Goal: Communication & Community: Answer question/provide support

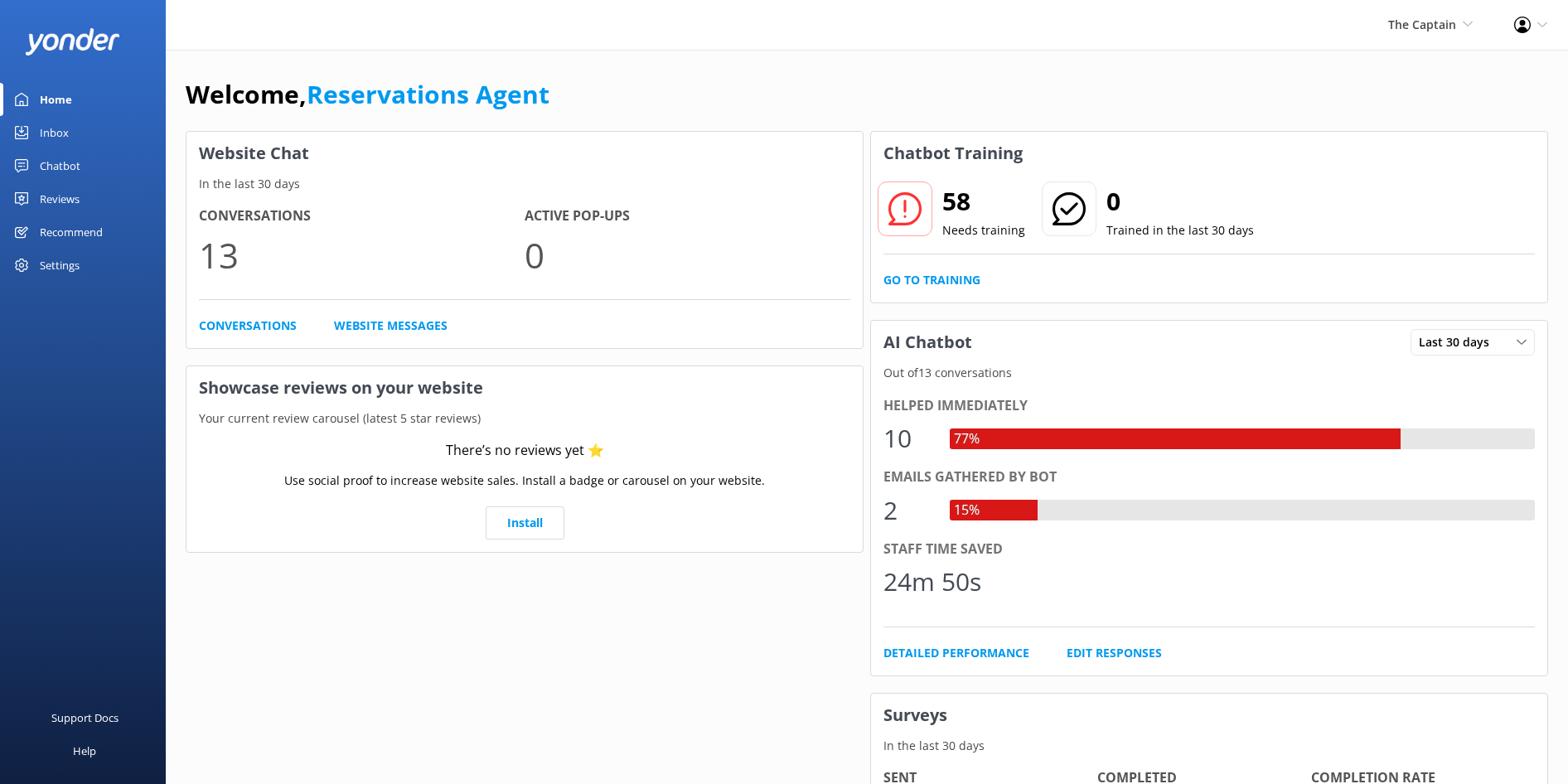
click at [59, 130] on div "Inbox" at bounding box center [54, 132] width 29 height 33
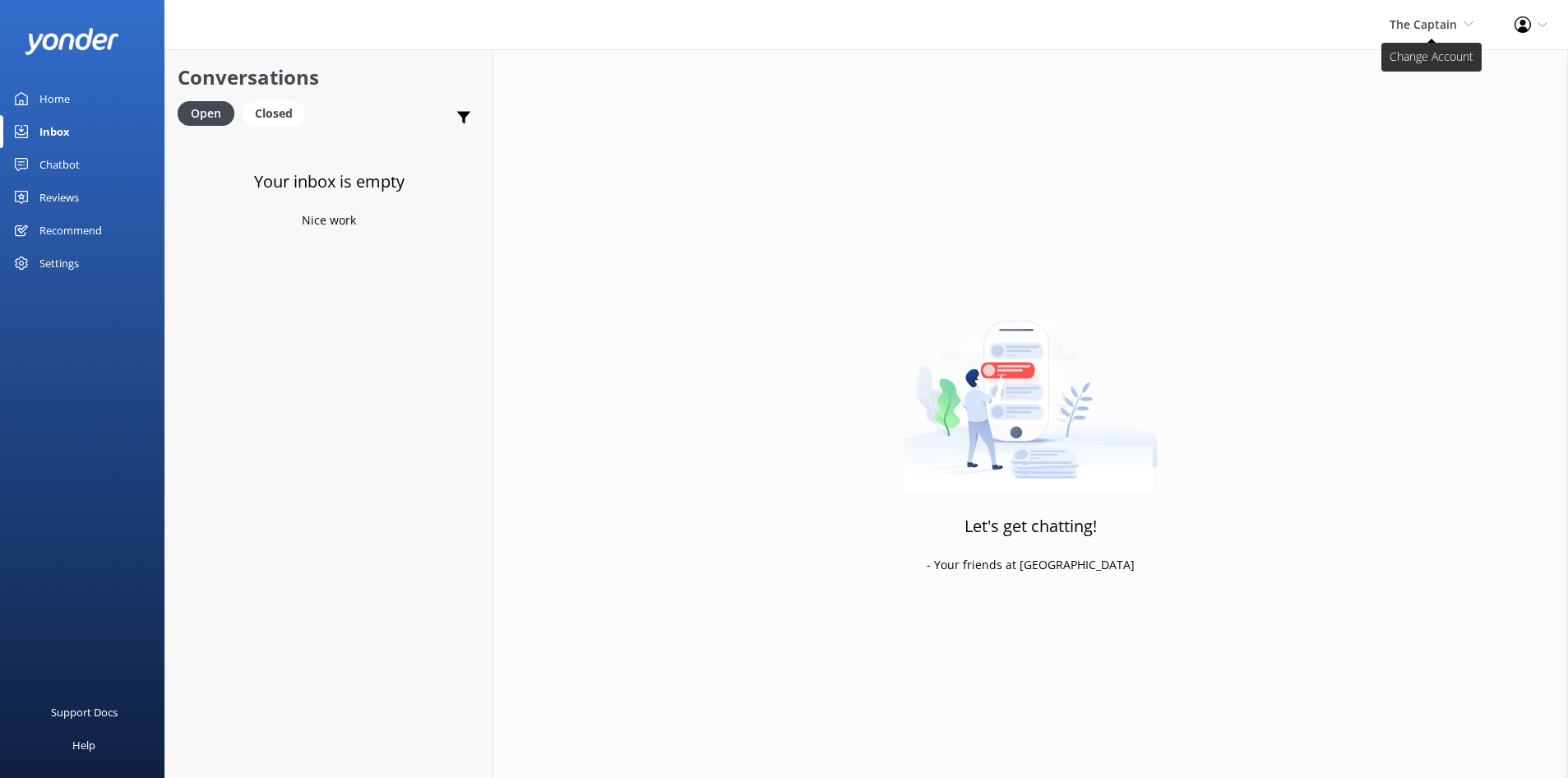
click at [1467, 20] on icon at bounding box center [1469, 24] width 10 height 10
click at [1367, 70] on link "De [GEOGRAPHIC_DATA]" at bounding box center [1412, 71] width 164 height 40
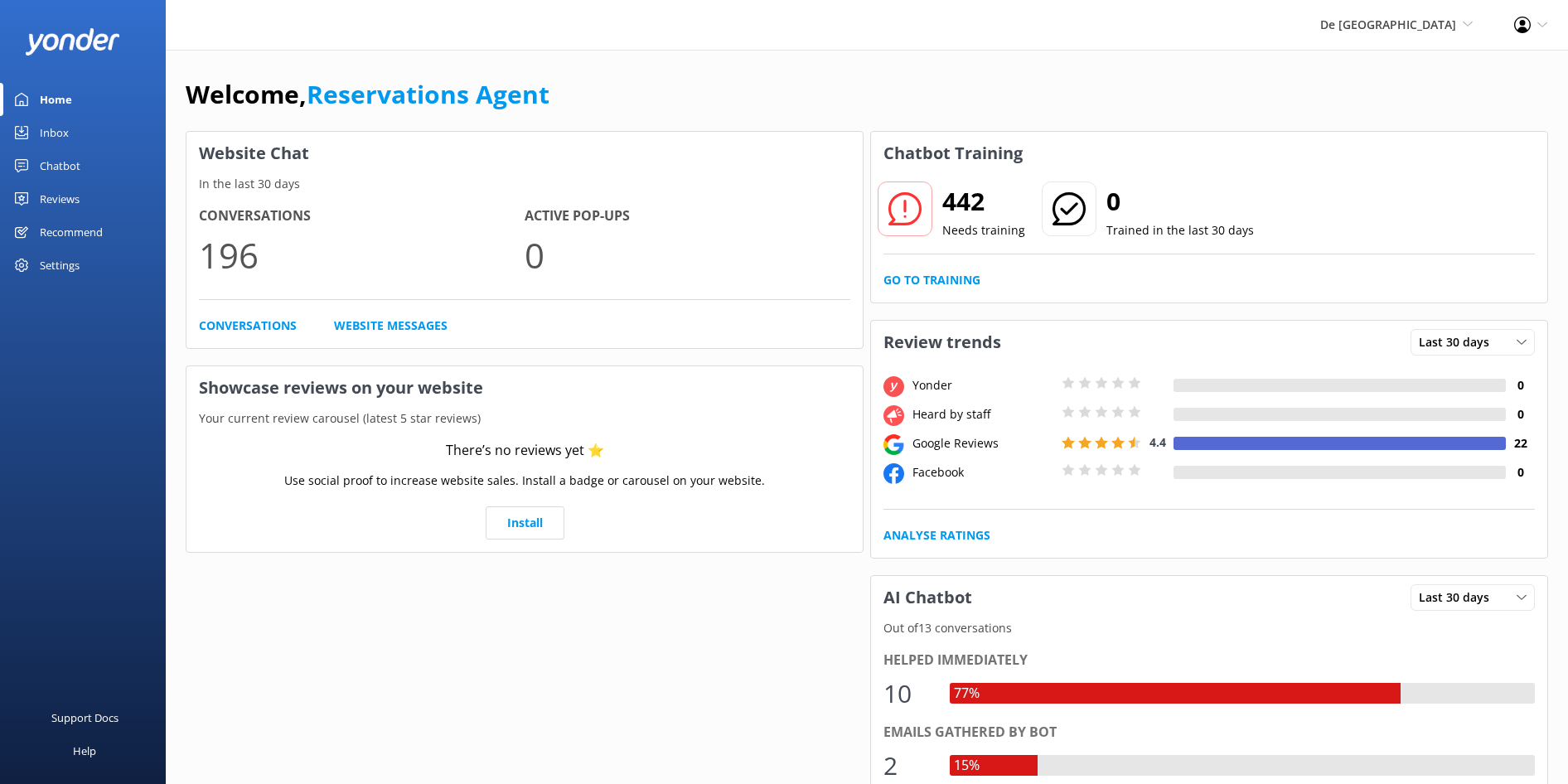
click at [58, 132] on div "Inbox" at bounding box center [54, 132] width 29 height 33
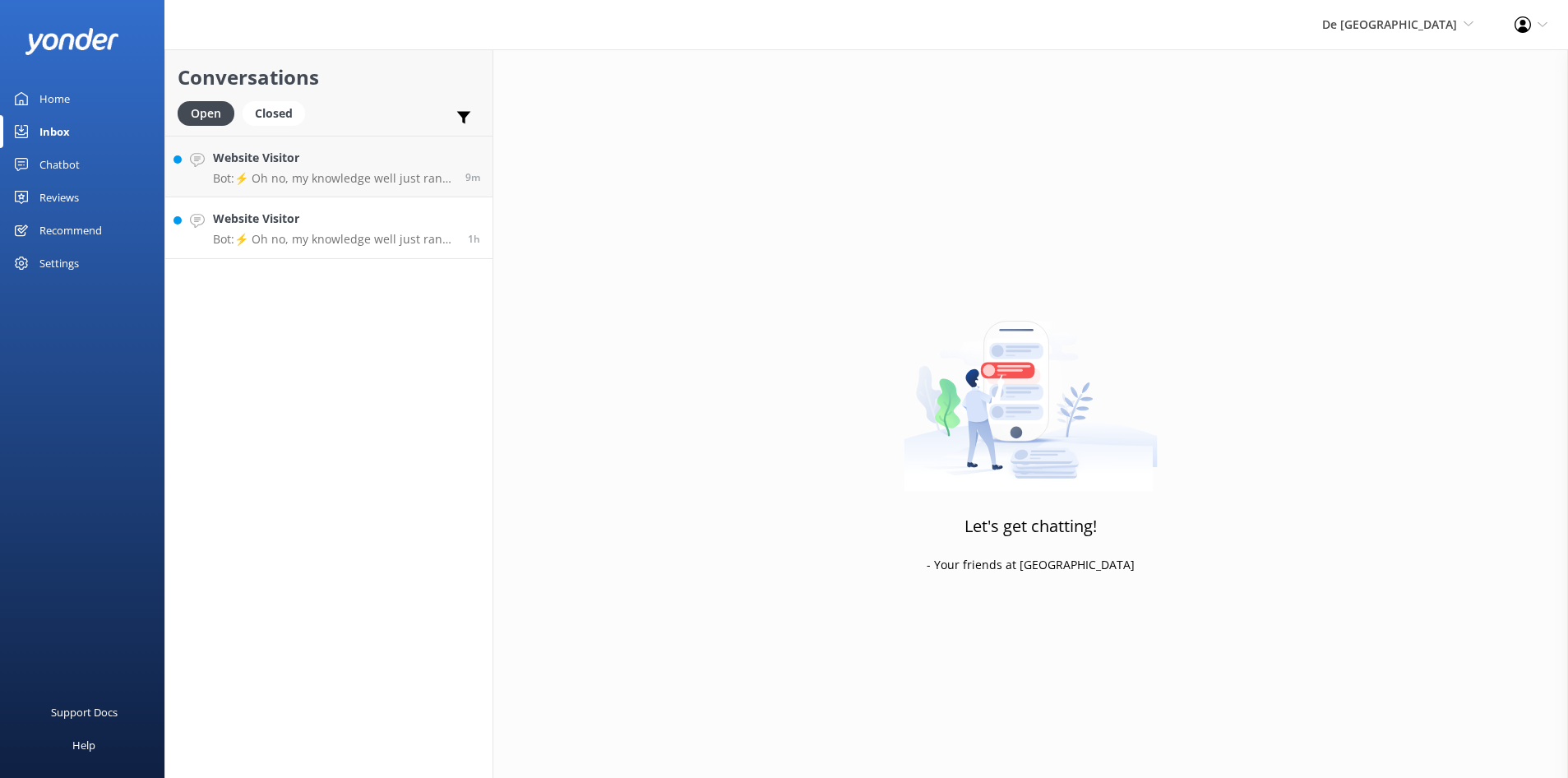
click at [337, 244] on p "Bot: ⚡ Oh no, my knowledge well just ran dry! Could you reshuffle your question…" at bounding box center [334, 240] width 243 height 15
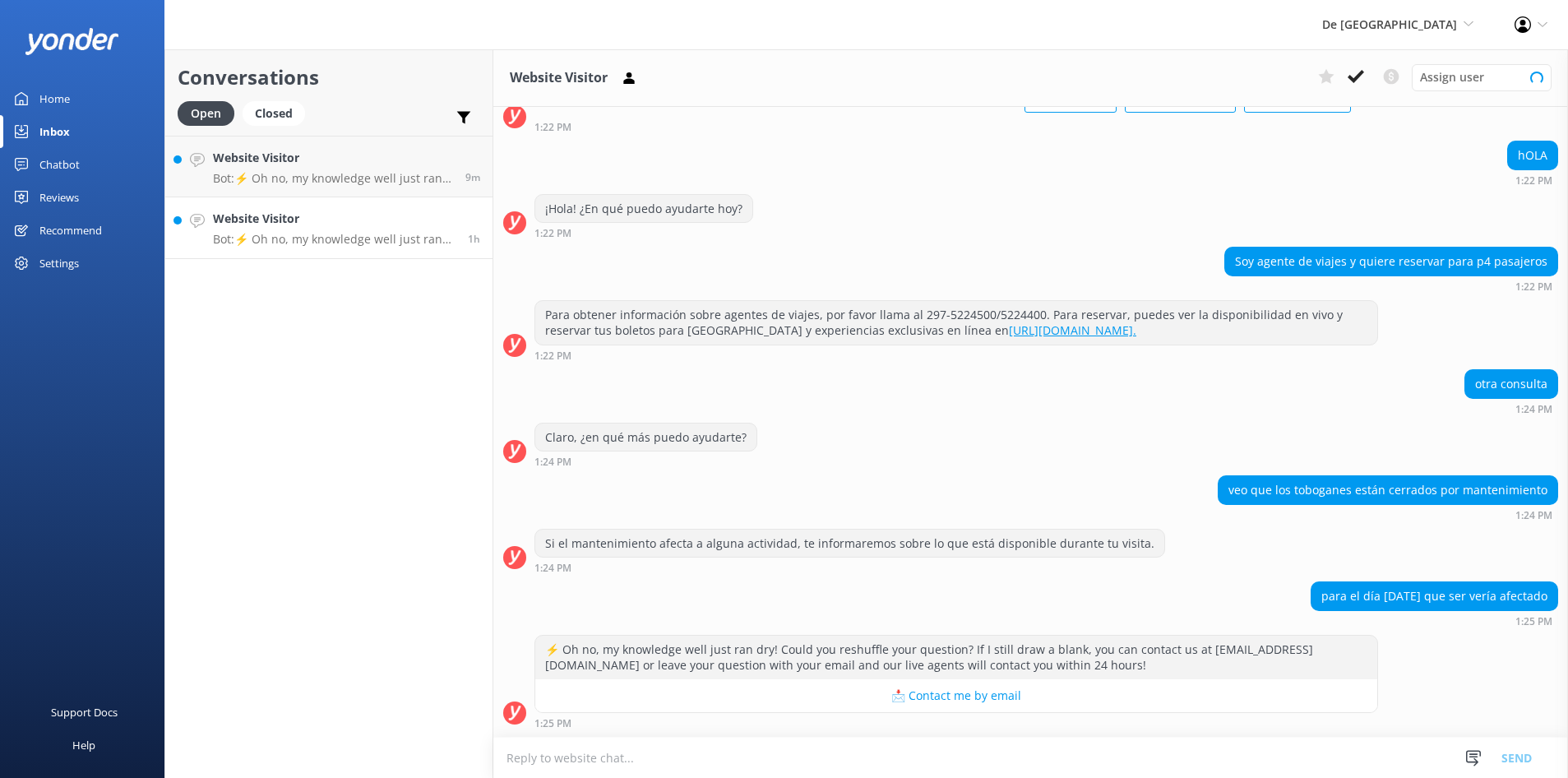
scroll to position [455, 0]
click at [544, 755] on textarea at bounding box center [1030, 757] width 1075 height 40
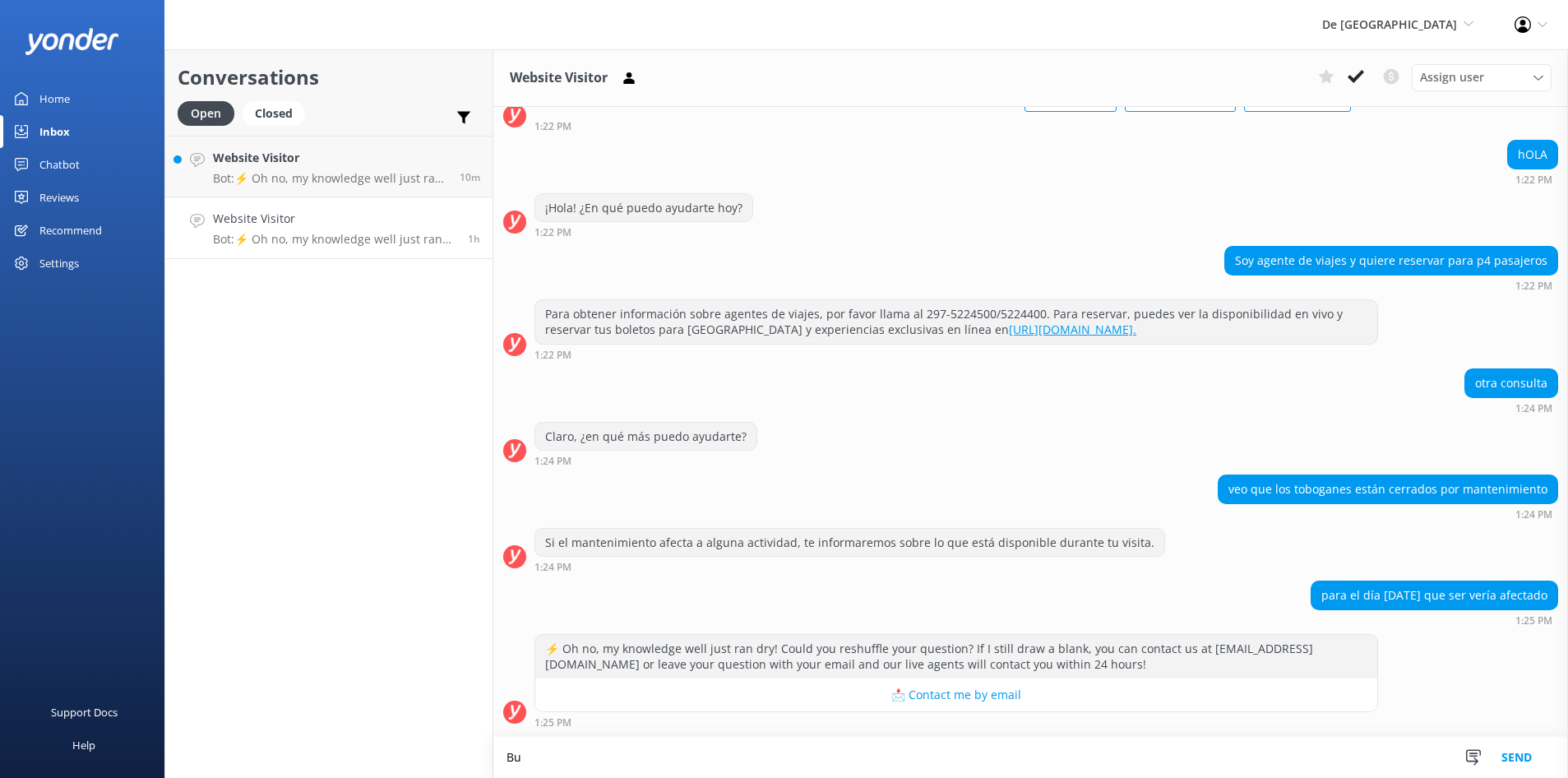
scroll to position [456, 0]
type textarea "Buenas Tardes los toboganes esta cerado hasta el fin de Octubre para mantenimie…"
click at [1506, 752] on button "Send" at bounding box center [1516, 757] width 62 height 41
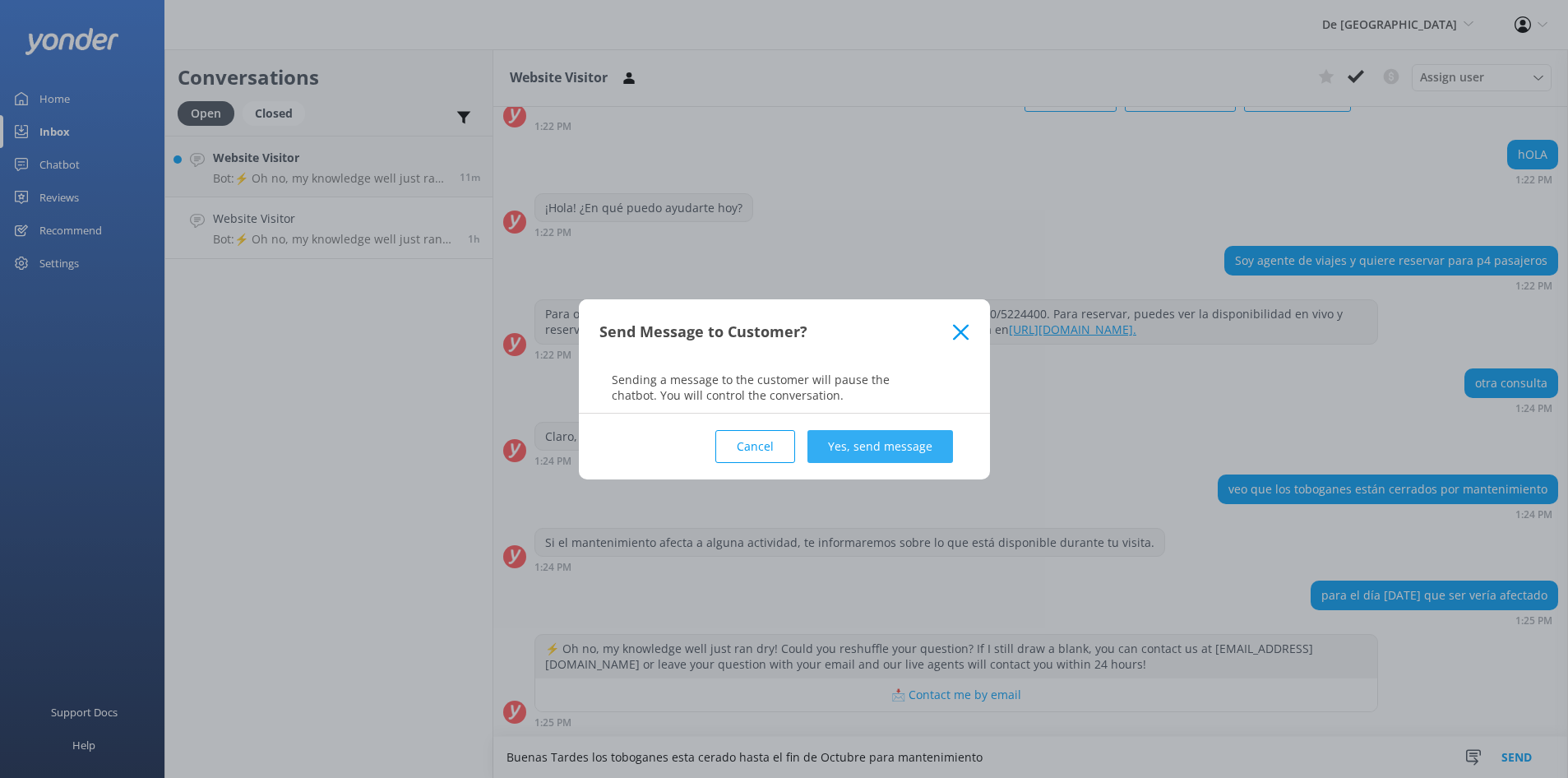
click at [864, 454] on button "Yes, send message" at bounding box center [880, 447] width 145 height 33
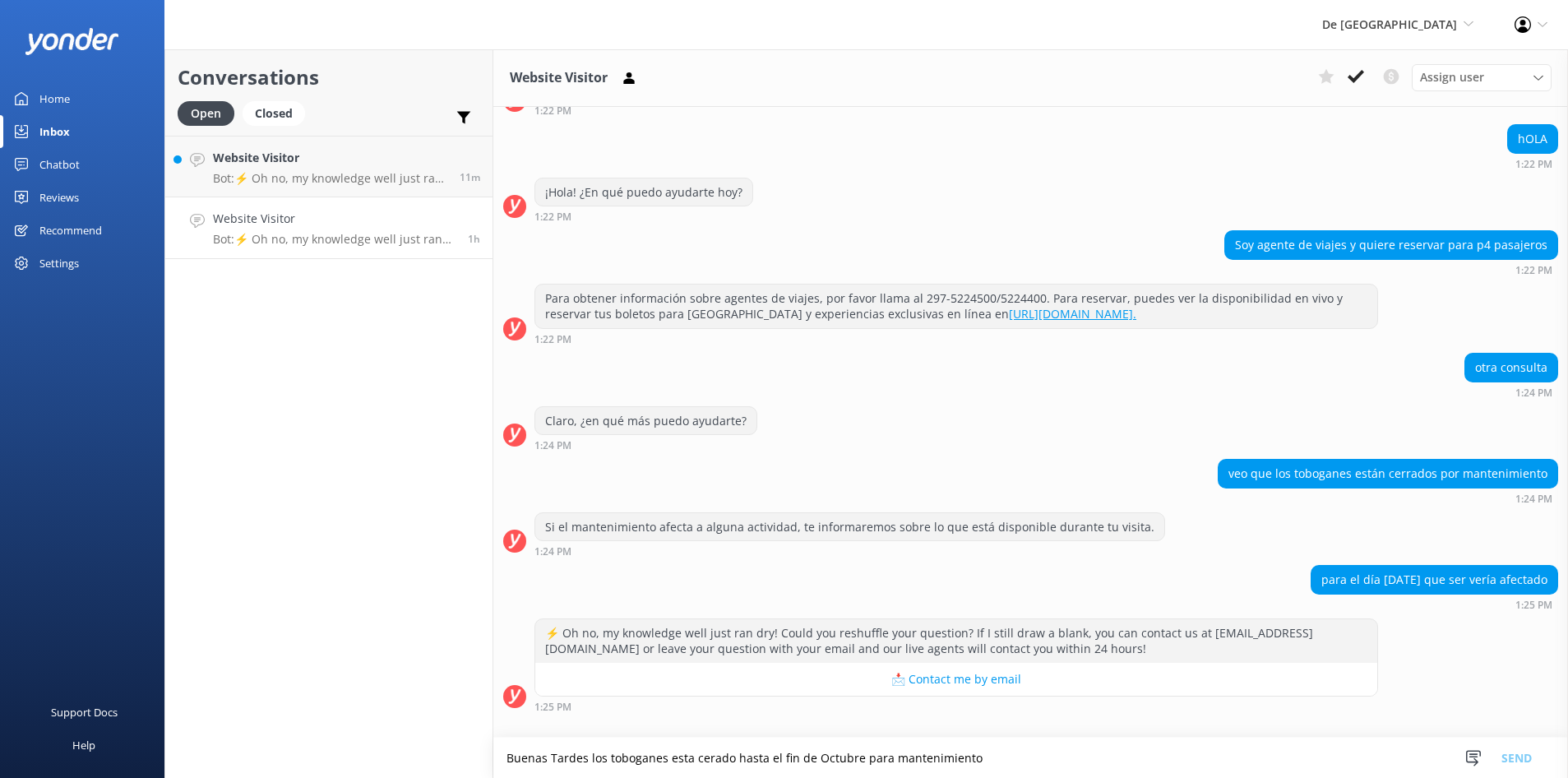
scroll to position [561, 0]
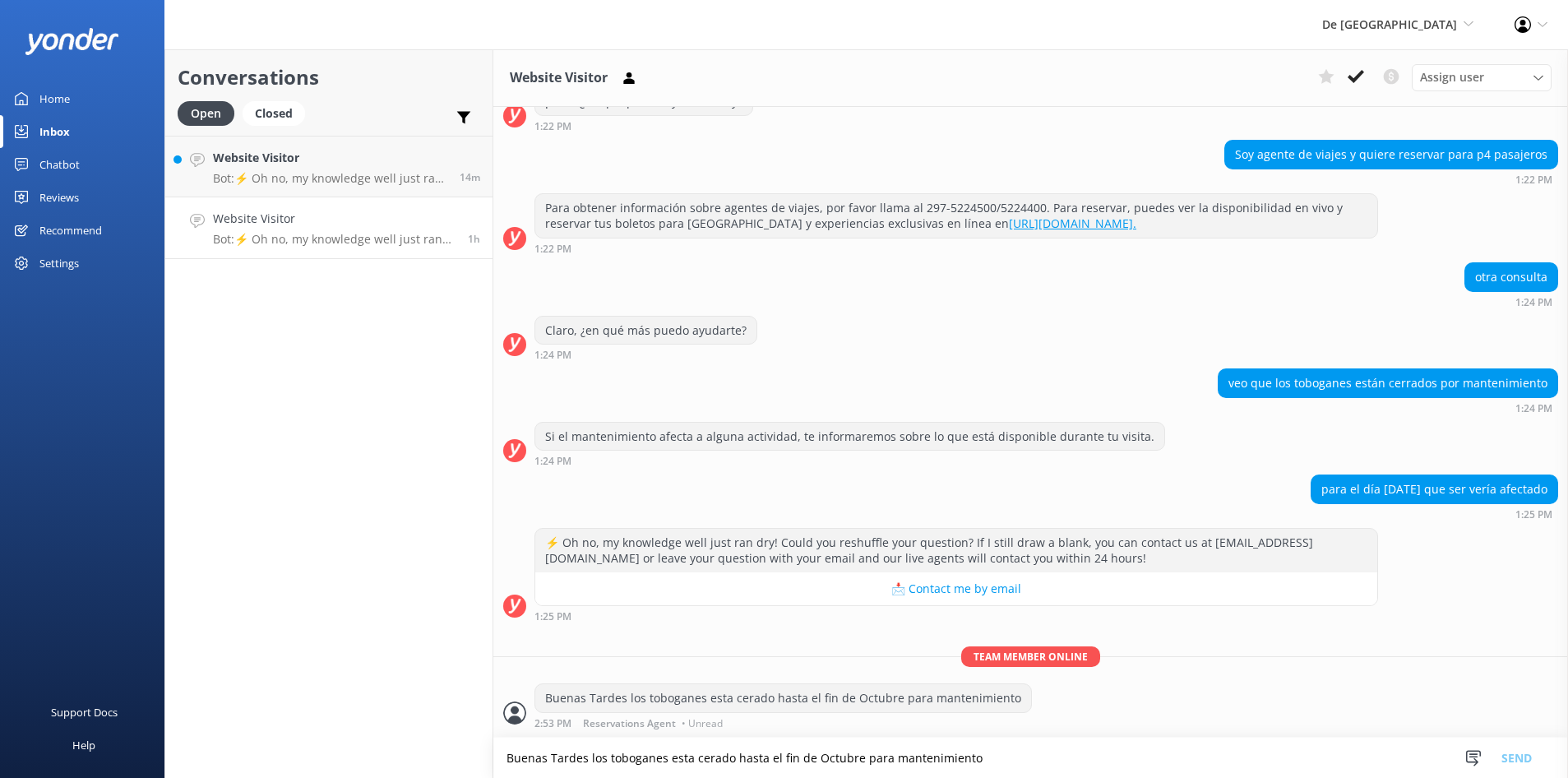
click at [509, 761] on textarea "Buenas Tardes los toboganes esta cerado hasta el fin de Octubre para mantenimie…" at bounding box center [1030, 757] width 1075 height 40
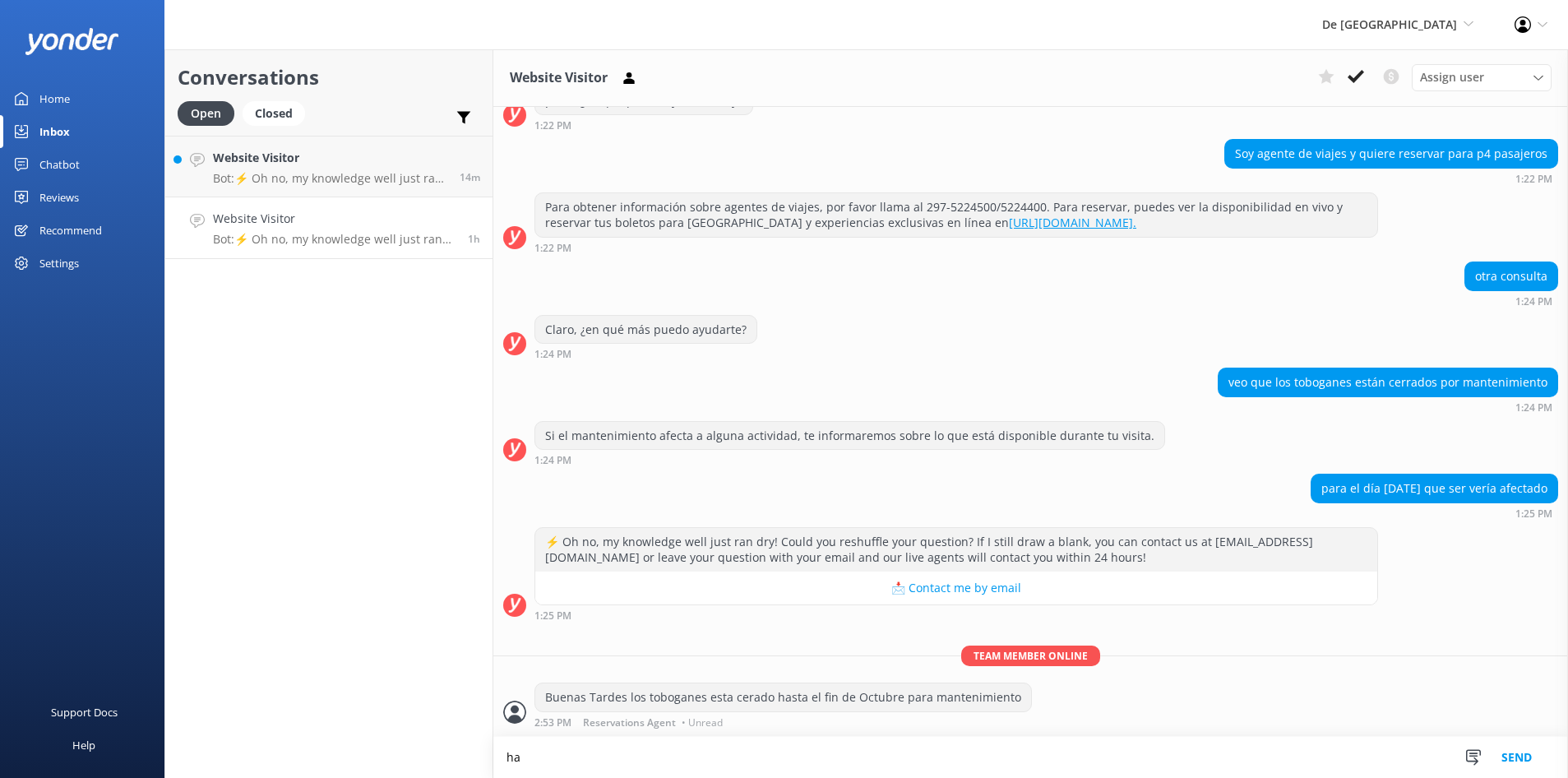
scroll to position [562, 0]
type textarea "h"
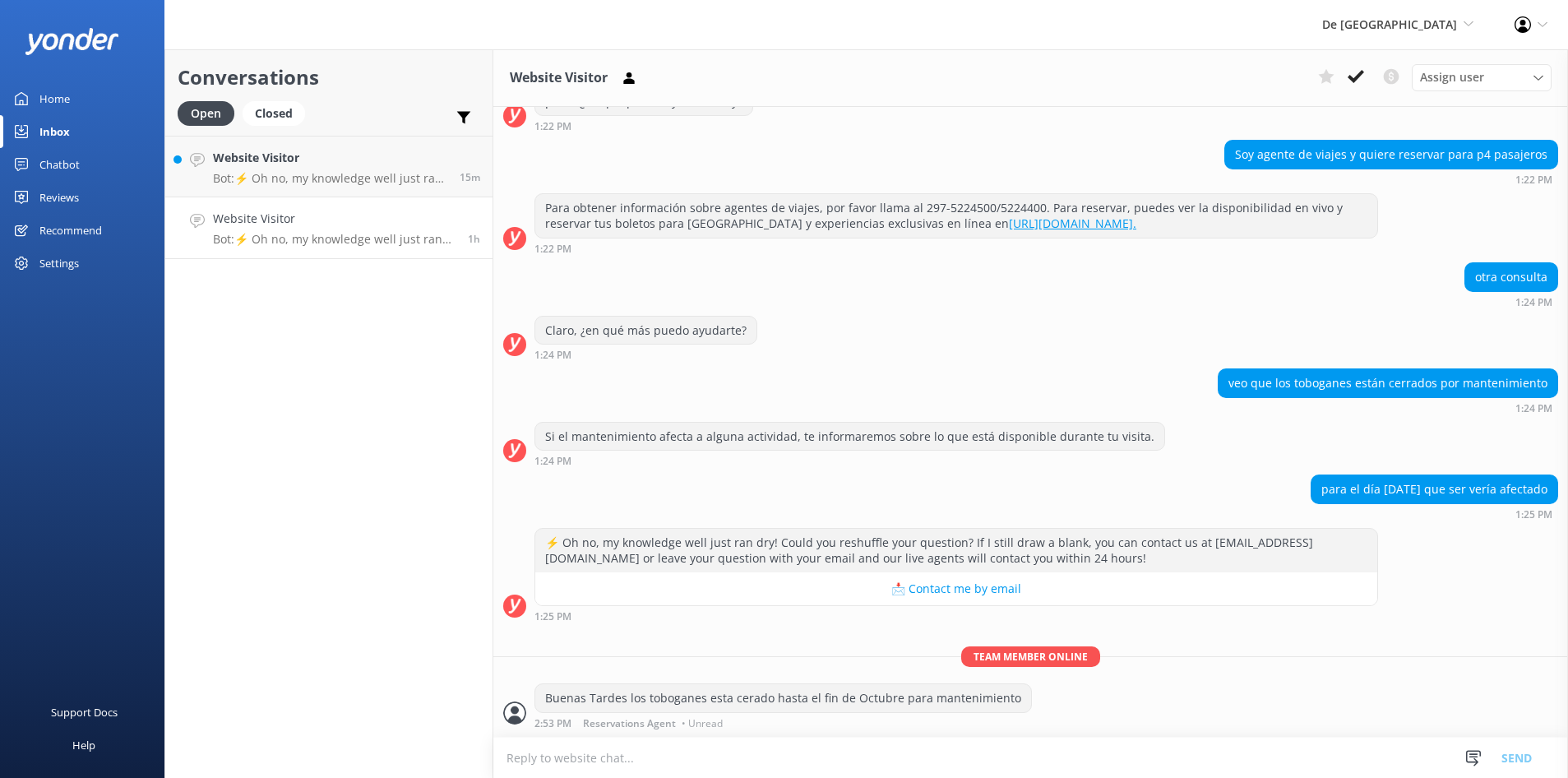
scroll to position [561, 0]
click at [372, 183] on p "Bot: ⚡ Oh no, my knowledge well just ran dry! Could you reshuffle your question…" at bounding box center [330, 178] width 234 height 15
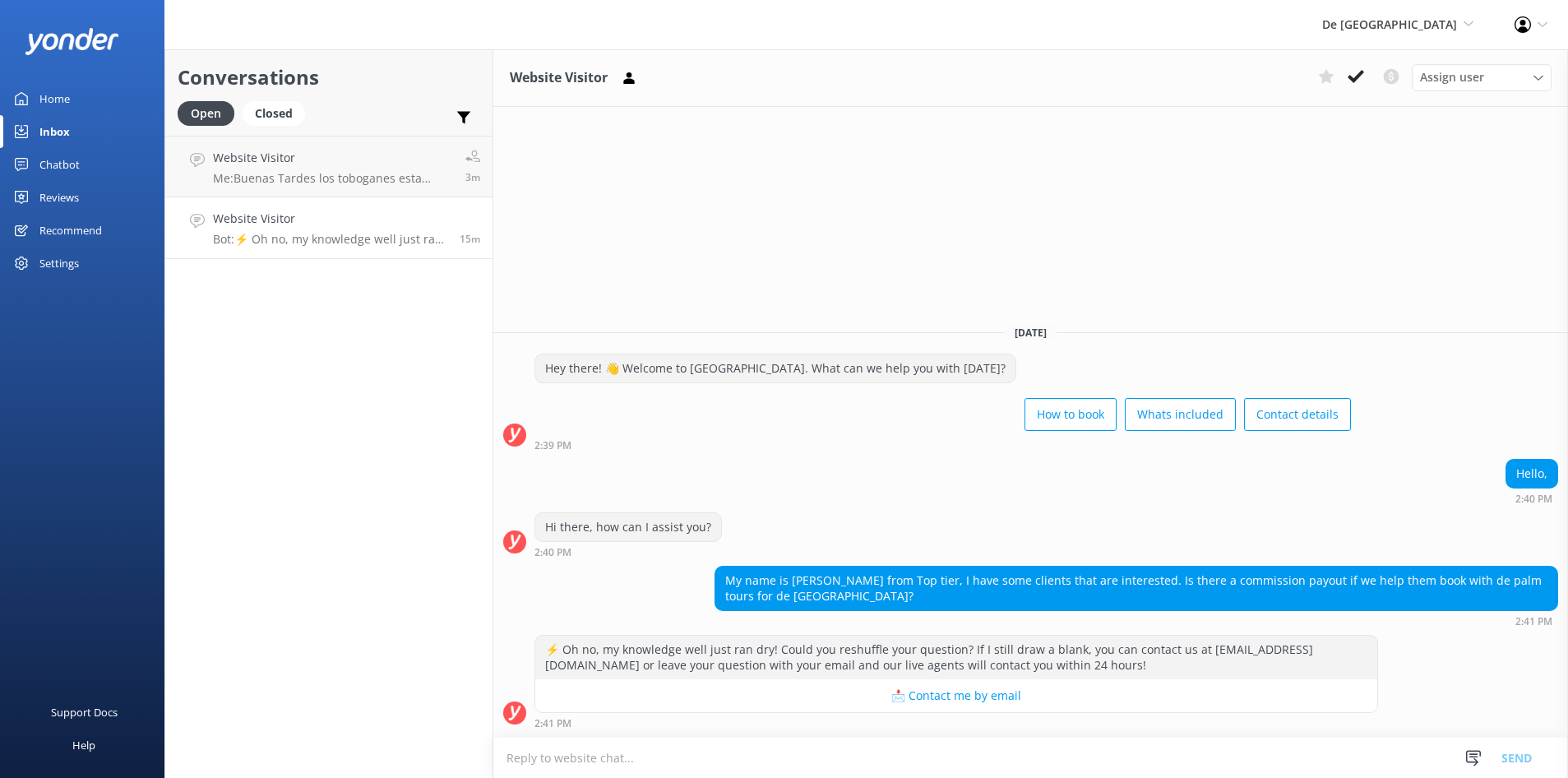
click at [532, 756] on textarea at bounding box center [1030, 757] width 1075 height 40
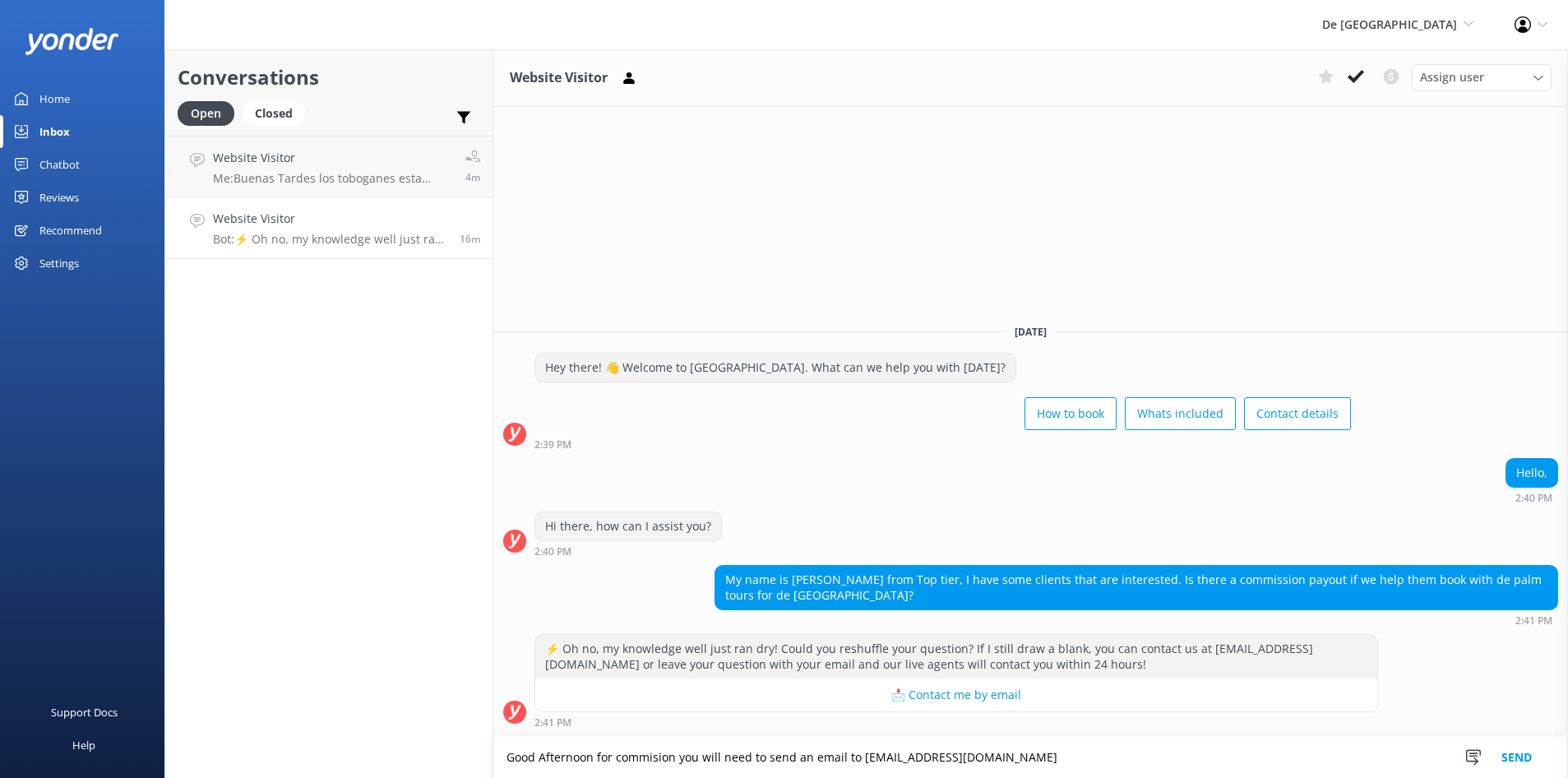
type textarea "Good Afternoon for commision you will need to send an email to [EMAIL_ADDRESS][…"
click at [1528, 758] on button "Send" at bounding box center [1516, 757] width 62 height 41
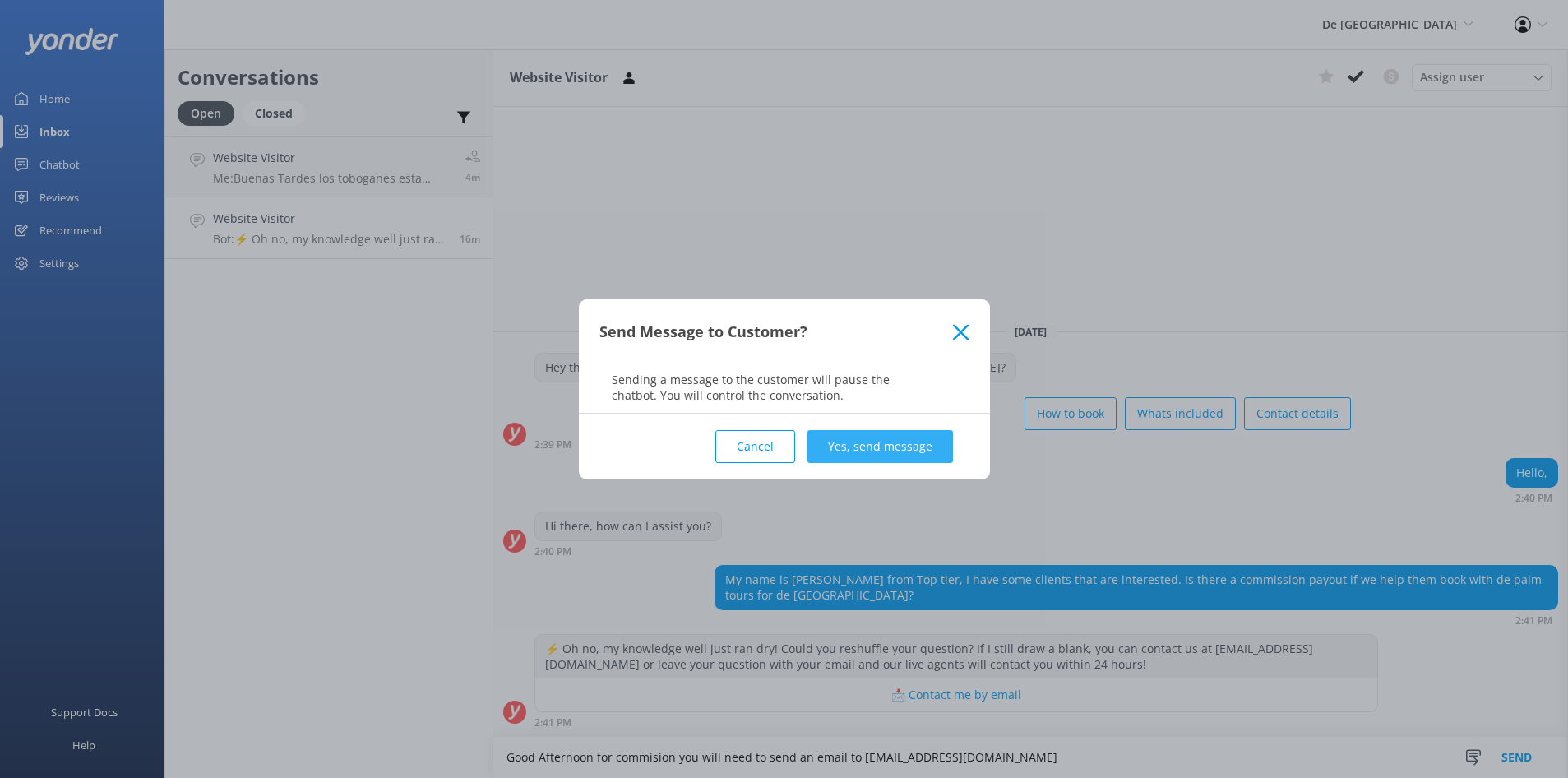
click at [883, 446] on button "Yes, send message" at bounding box center [880, 447] width 145 height 33
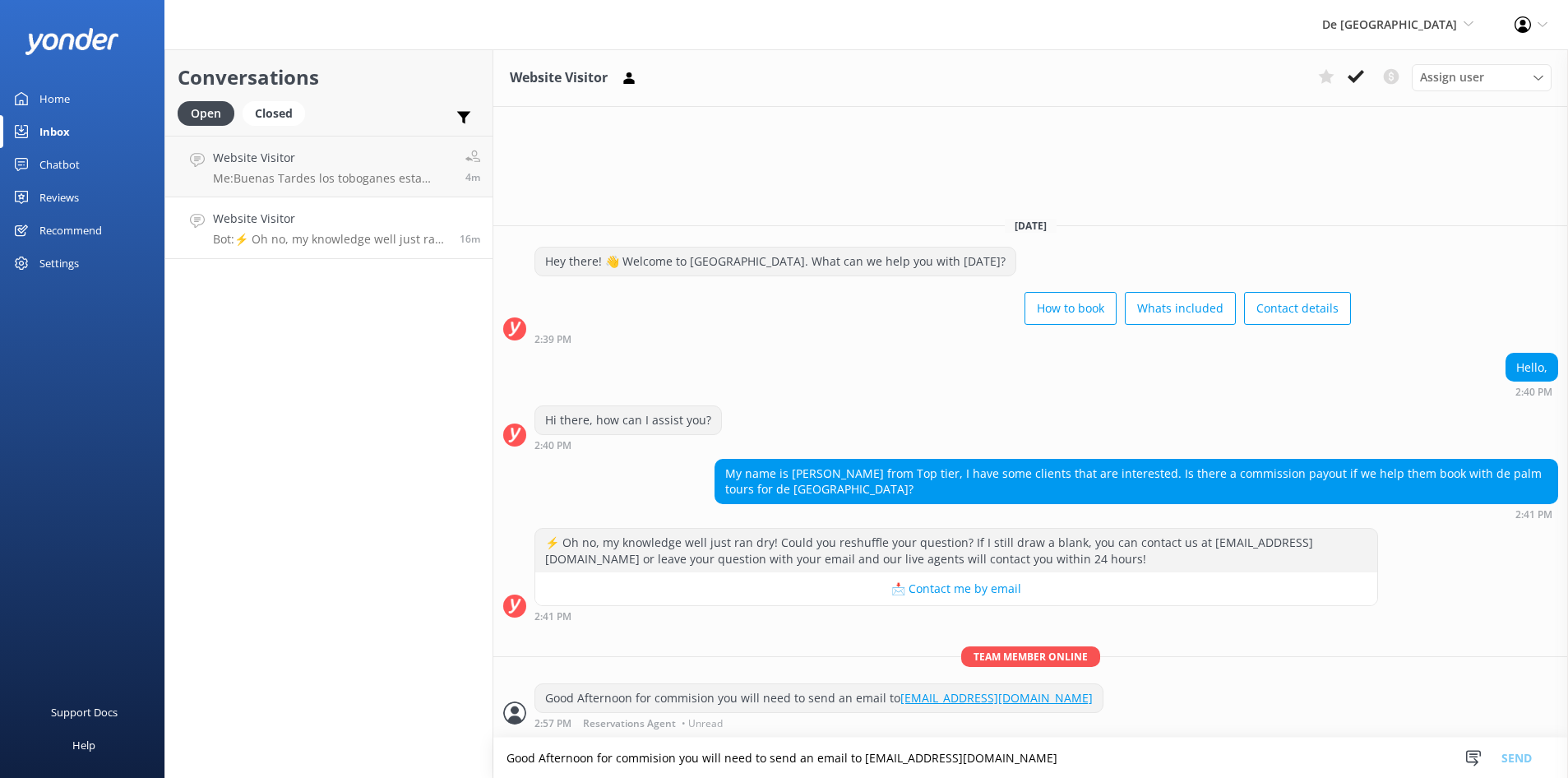
click at [343, 236] on p "Bot: ⚡ Oh no, my knowledge well just ran dry! Could you reshuffle your question…" at bounding box center [330, 240] width 234 height 15
click at [348, 236] on p "Bot: ⚡ Oh no, my knowledge well just ran dry! Could you reshuffle your question…" at bounding box center [330, 240] width 234 height 15
click at [376, 230] on div "Website Visitor Bot: ⚡ Oh no, my knowledge well just ran dry! Could you reshuff…" at bounding box center [330, 228] width 234 height 36
click at [288, 225] on h4 "Website Visitor" at bounding box center [330, 219] width 234 height 18
click at [203, 233] on link "Website Visitor Bot: ⚡ Oh no, my knowledge well just ran dry! Could you reshuff…" at bounding box center [329, 228] width 327 height 62
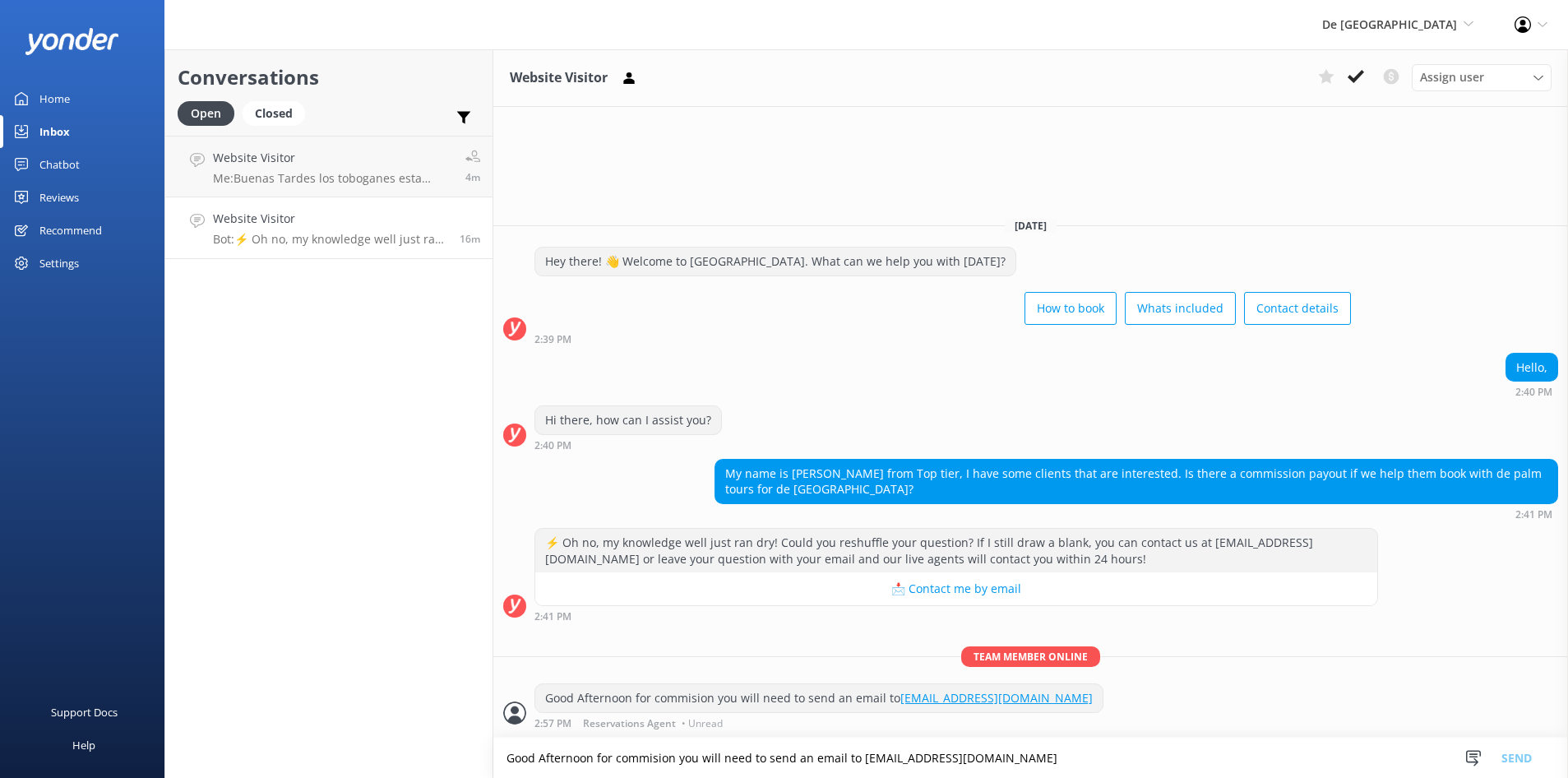
click at [307, 213] on h4 "Website Visitor" at bounding box center [330, 219] width 234 height 18
click at [395, 180] on p "Me: Buenas Tardes los toboganes esta cerado hasta el fin de Octubre para manten…" at bounding box center [333, 178] width 240 height 15
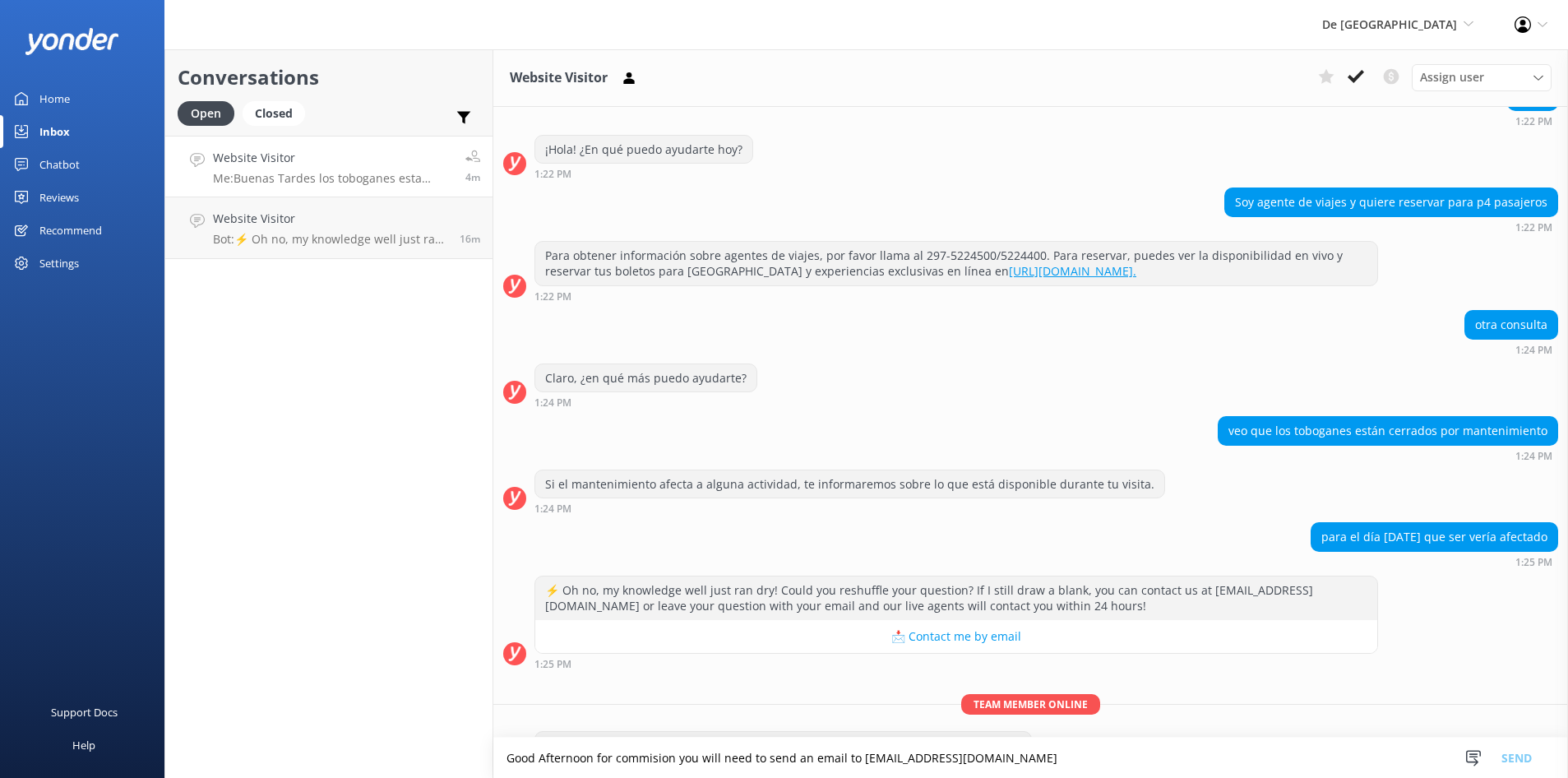
scroll to position [561, 0]
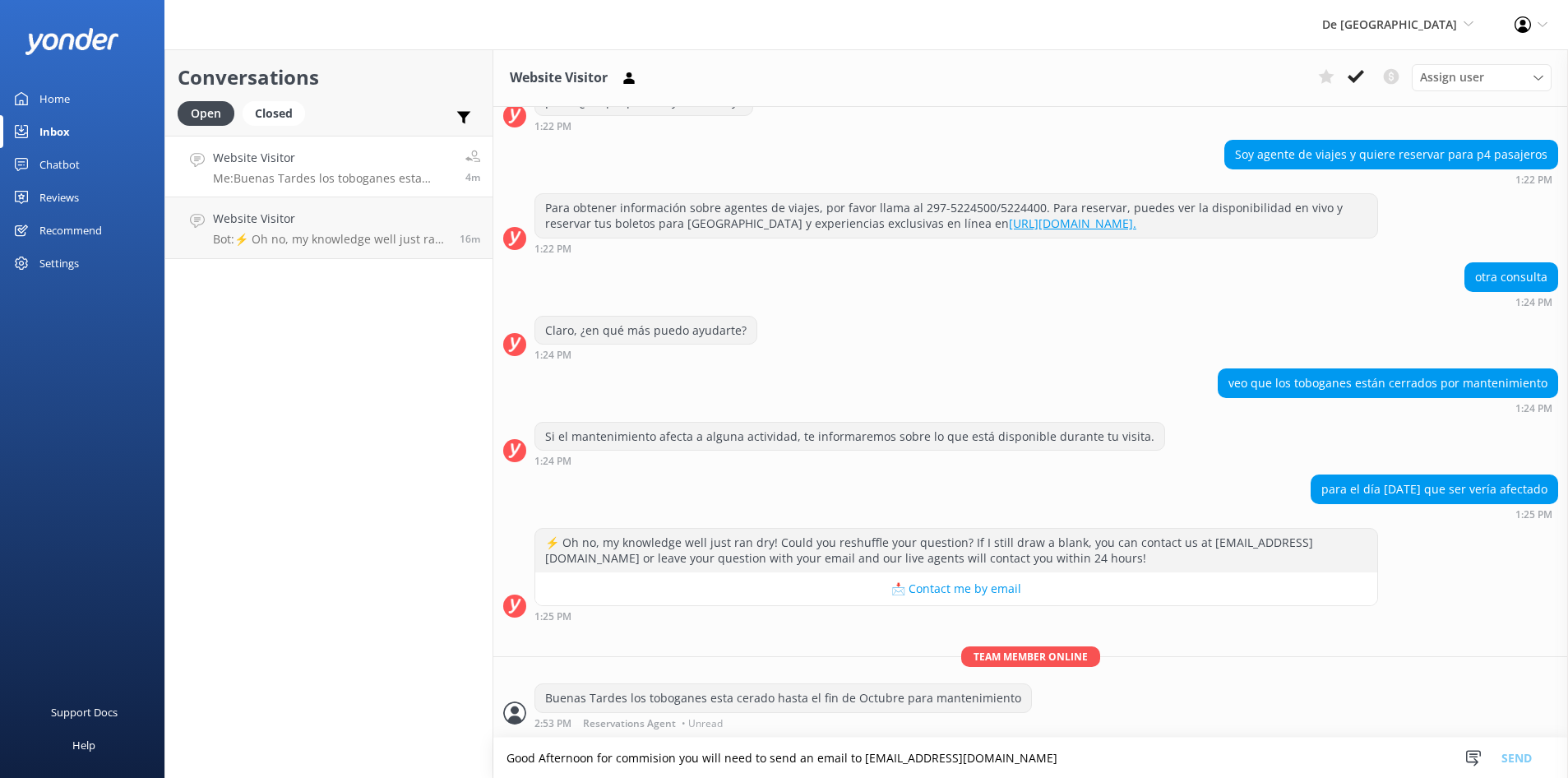
click at [1352, 81] on use at bounding box center [1356, 77] width 17 height 13
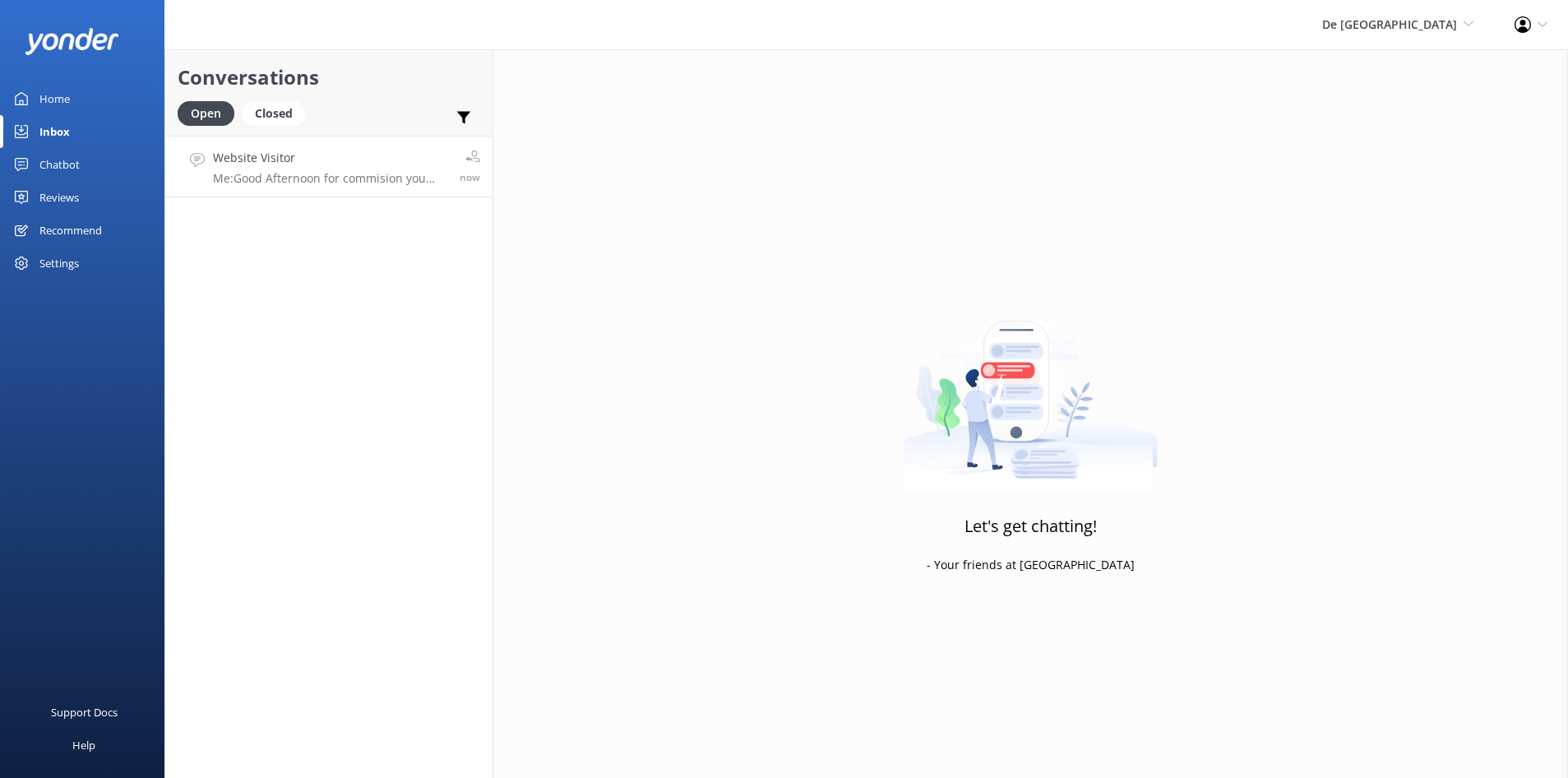
click at [312, 177] on p "Me: Good Afternoon for commision you will need to send an email to [EMAIL_ADDRE…" at bounding box center [330, 178] width 234 height 15
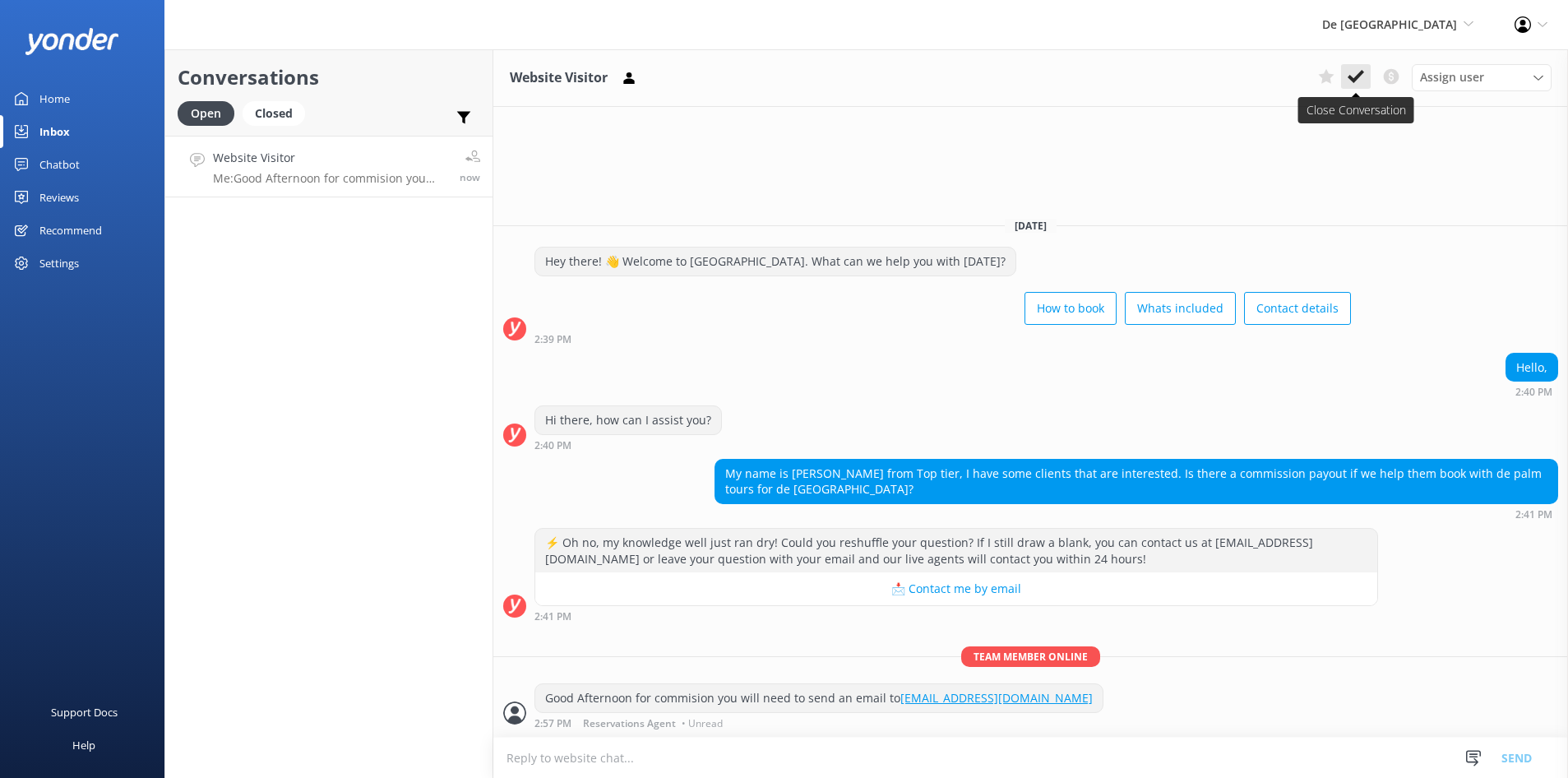
click at [1347, 78] on button at bounding box center [1356, 77] width 30 height 25
